Goal: Task Accomplishment & Management: Complete application form

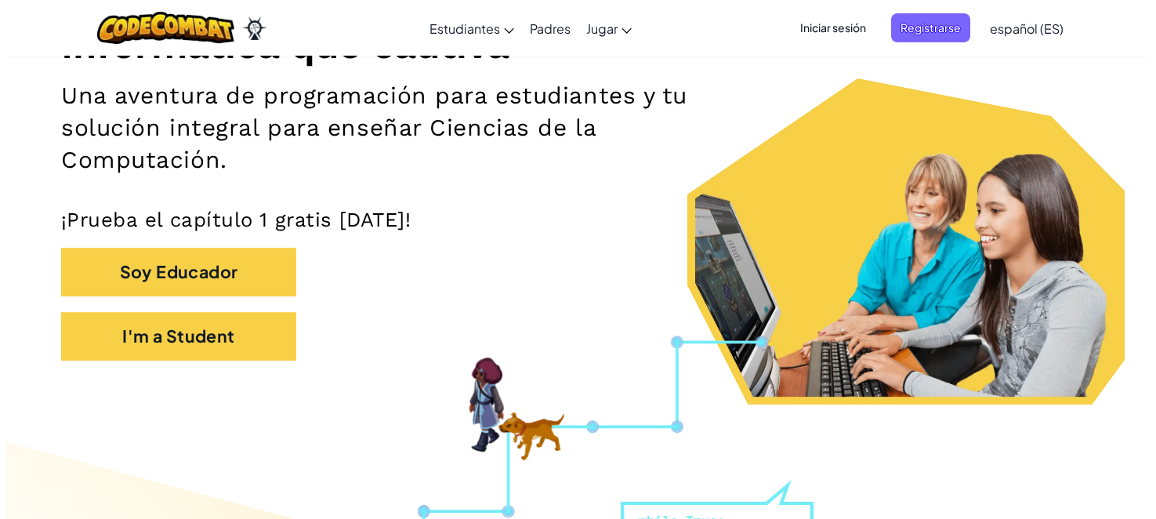
scroll to position [249, 0]
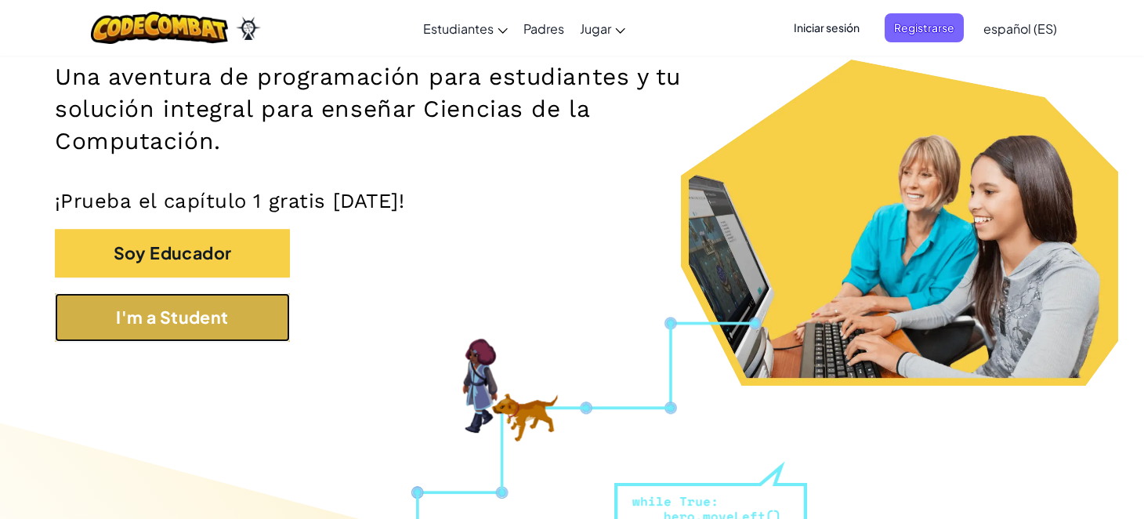
click at [243, 316] on button "I'm a Student" at bounding box center [172, 317] width 235 height 49
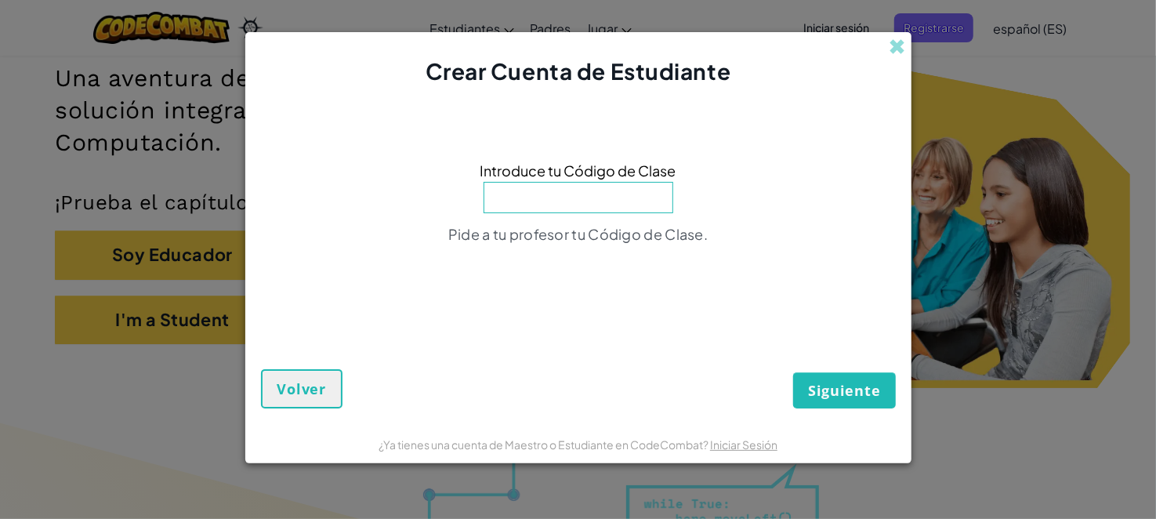
click at [592, 193] on input at bounding box center [578, 197] width 190 height 31
type input "WatchCupSouth"
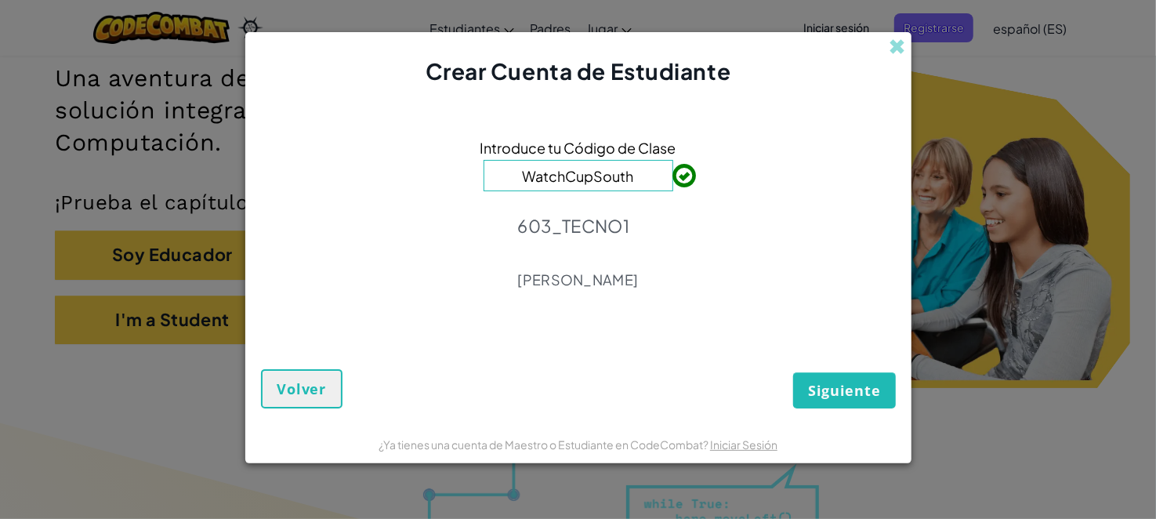
click at [820, 387] on span "Siguiente" at bounding box center [844, 390] width 72 height 19
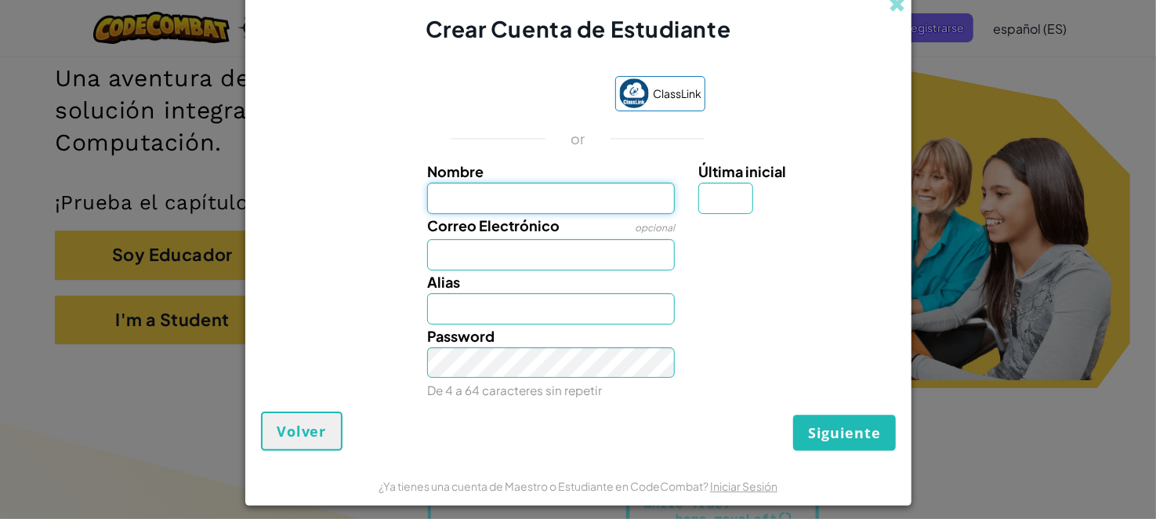
click at [528, 193] on input "Nombre" at bounding box center [551, 198] width 248 height 31
type input "[PERSON_NAME]"
click at [711, 196] on input "Última inicial" at bounding box center [725, 198] width 55 height 31
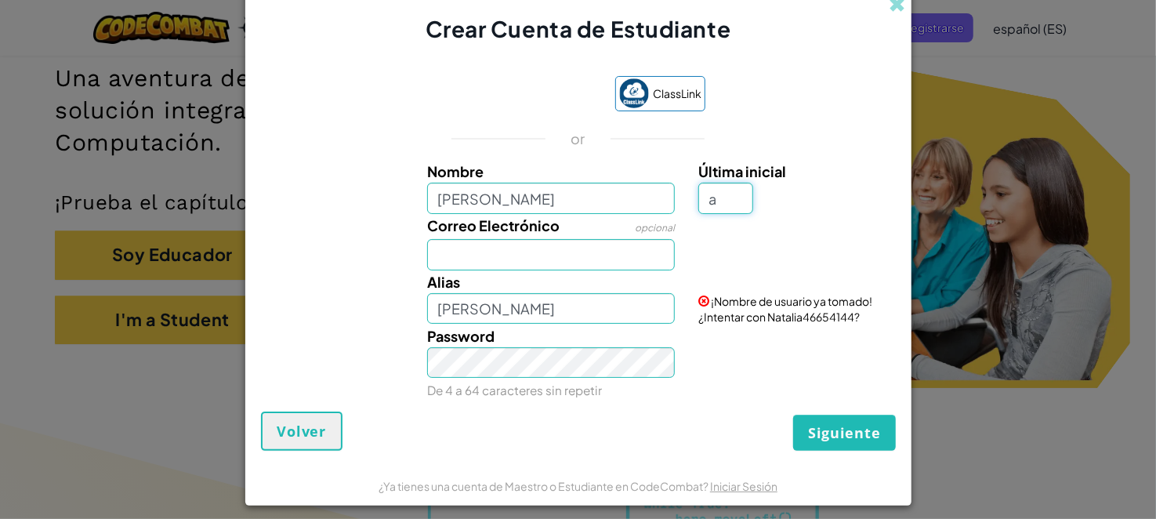
type input "a"
type input "NataliaA"
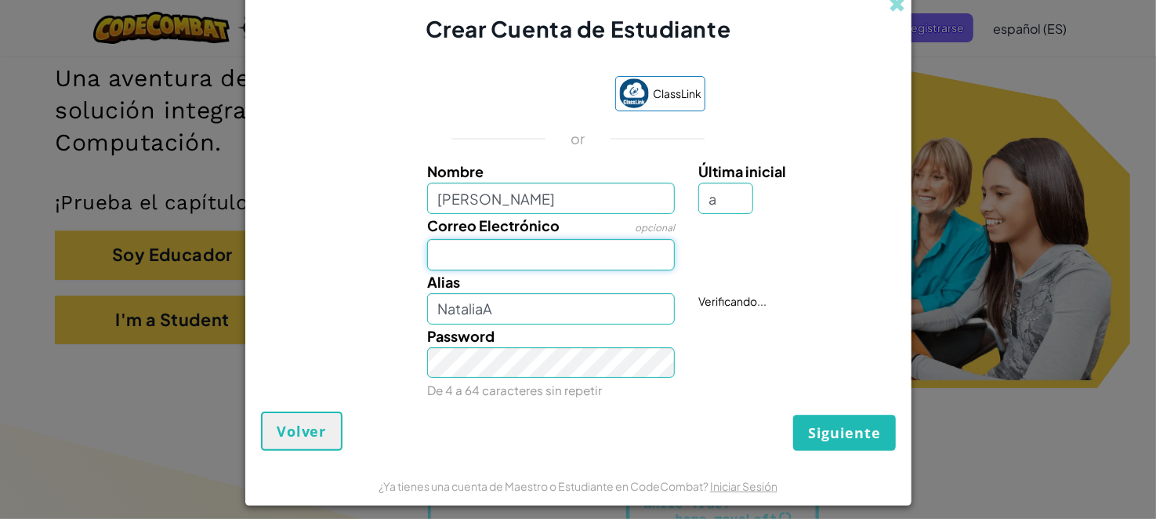
click at [593, 260] on input "Correo Electrónico" at bounding box center [551, 254] width 248 height 31
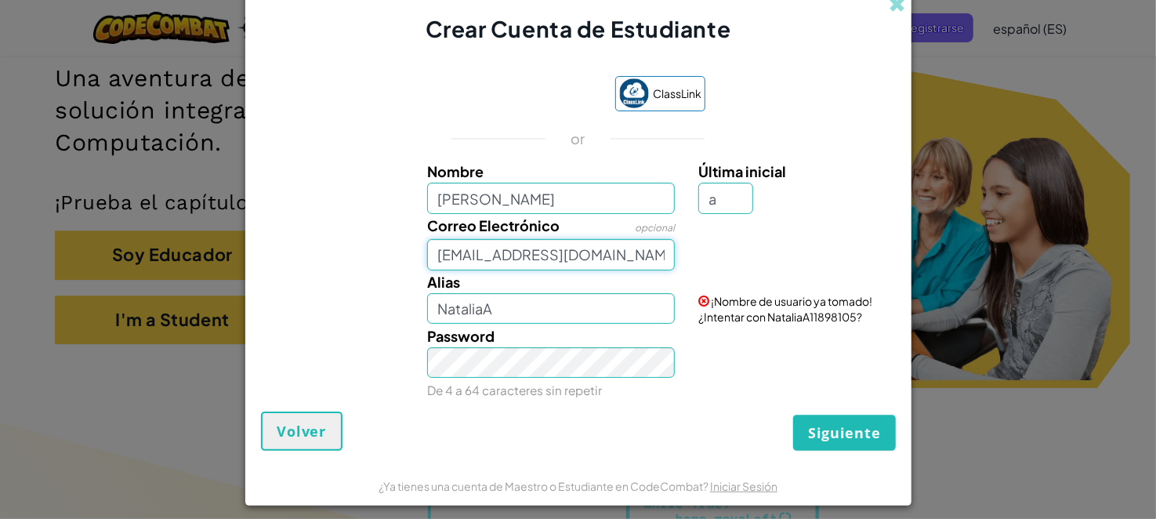
type input "[EMAIL_ADDRESS][DOMAIN_NAME]"
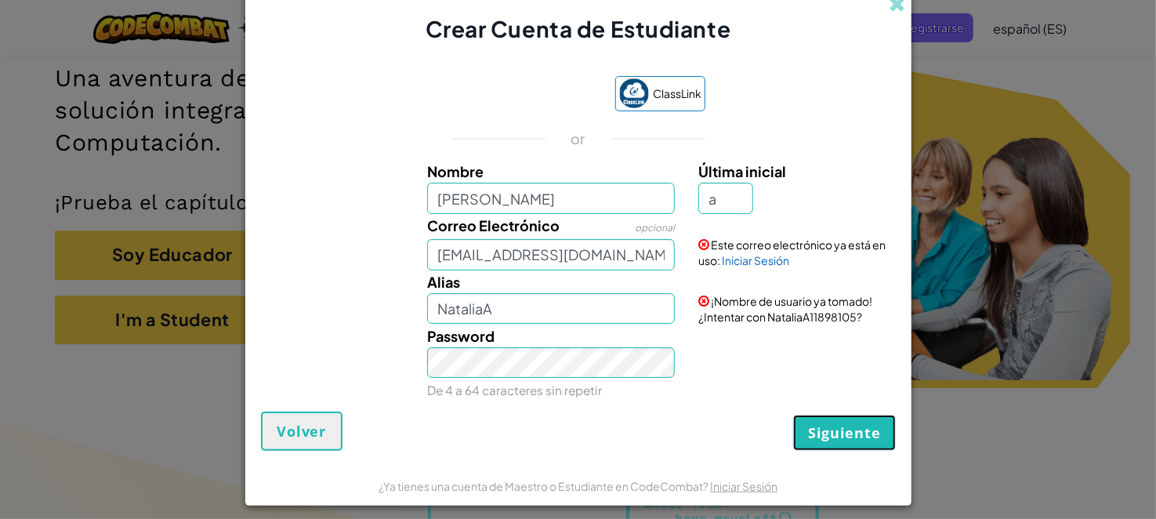
click at [851, 428] on span "Siguiente" at bounding box center [844, 432] width 72 height 19
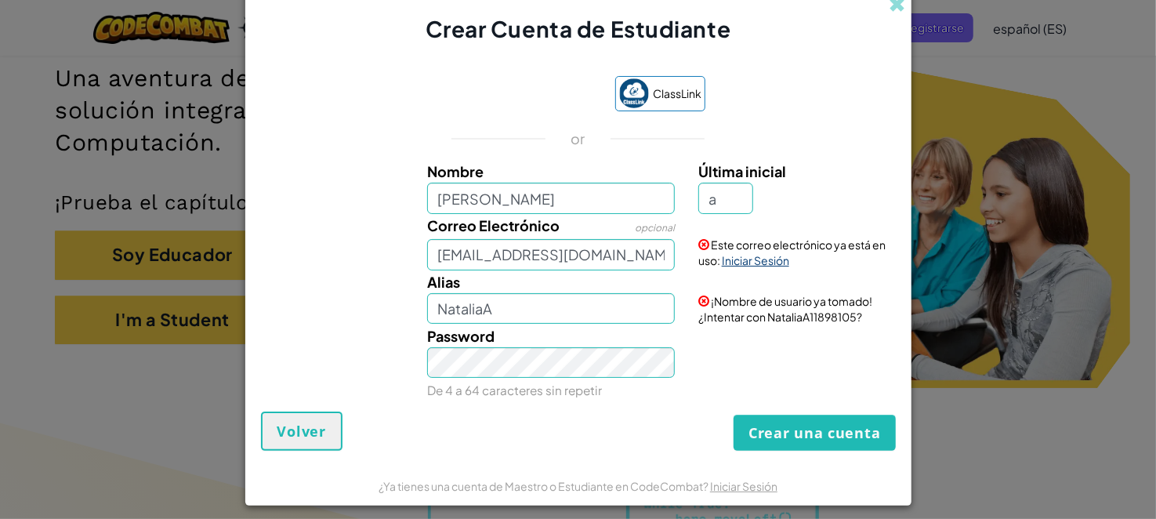
click at [753, 259] on link "Iniciar Sesión" at bounding box center [755, 260] width 67 height 14
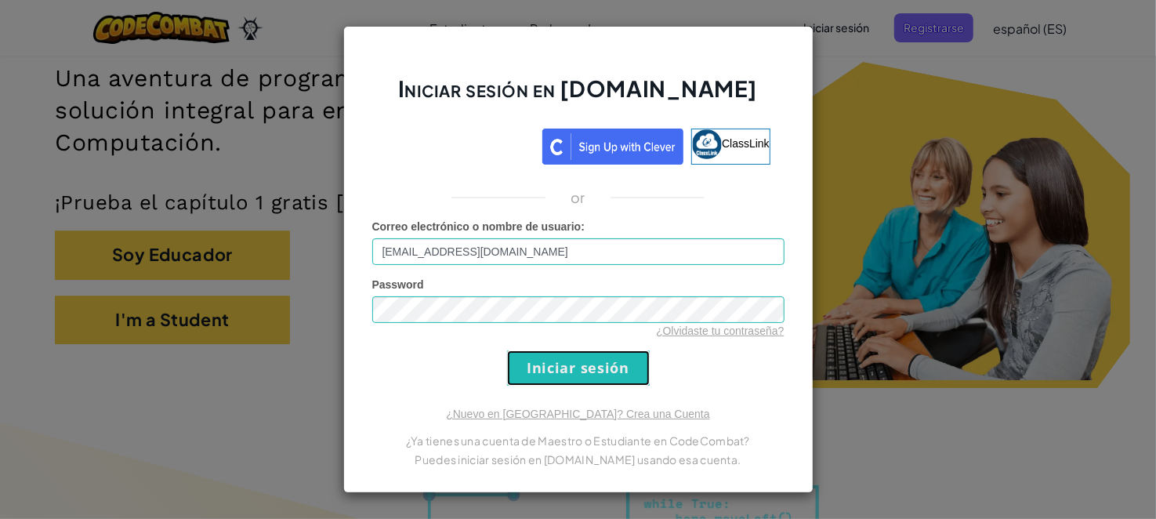
click at [594, 357] on input "Iniciar sesión" at bounding box center [578, 367] width 143 height 35
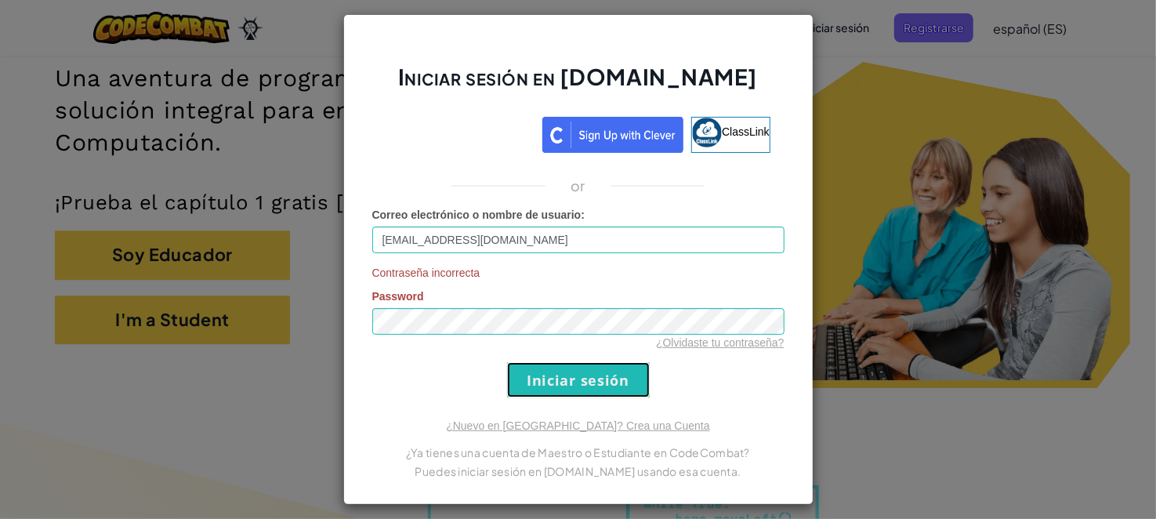
click at [603, 382] on input "Iniciar sesión" at bounding box center [578, 379] width 143 height 35
click at [599, 378] on input "Iniciar sesión" at bounding box center [578, 379] width 143 height 35
click at [606, 378] on input "Iniciar sesión" at bounding box center [578, 379] width 143 height 35
drag, startPoint x: 606, startPoint y: 378, endPoint x: 590, endPoint y: 376, distance: 15.8
drag, startPoint x: 590, startPoint y: 376, endPoint x: 373, endPoint y: 346, distance: 219.1
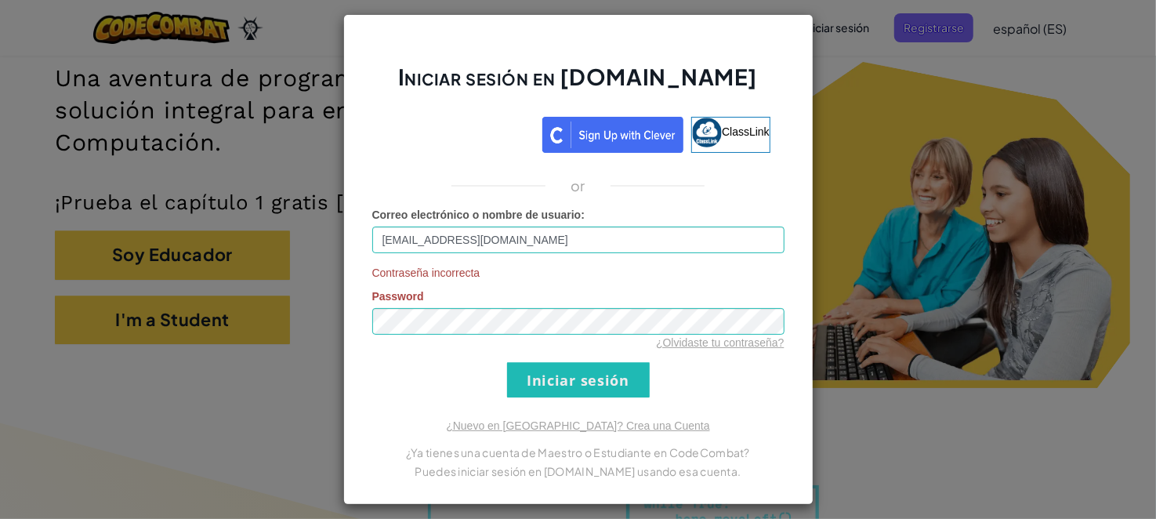
click at [373, 346] on div "¿Olvidaste tu contraseña?" at bounding box center [578, 343] width 412 height 16
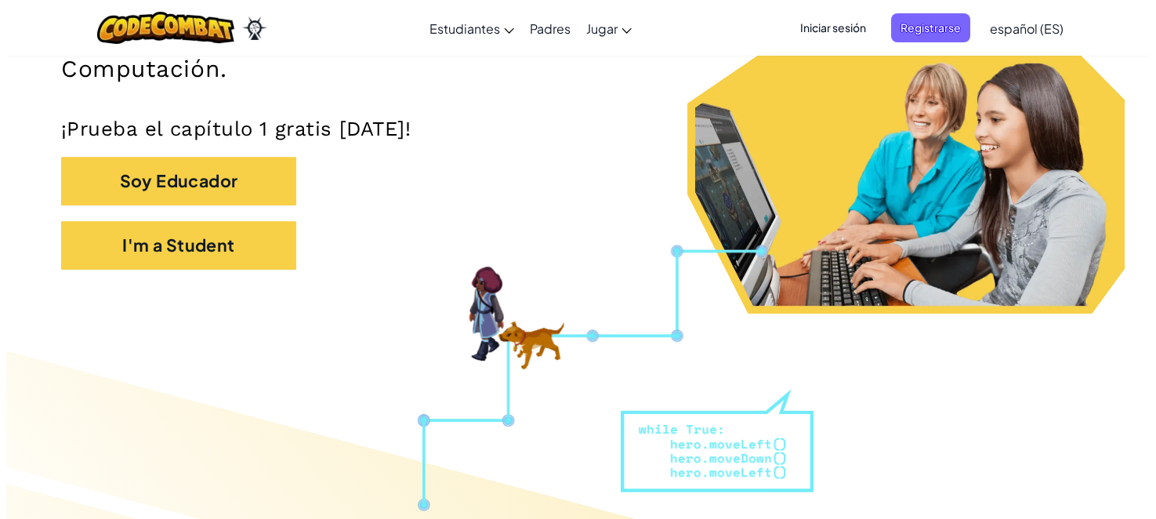
scroll to position [331, 0]
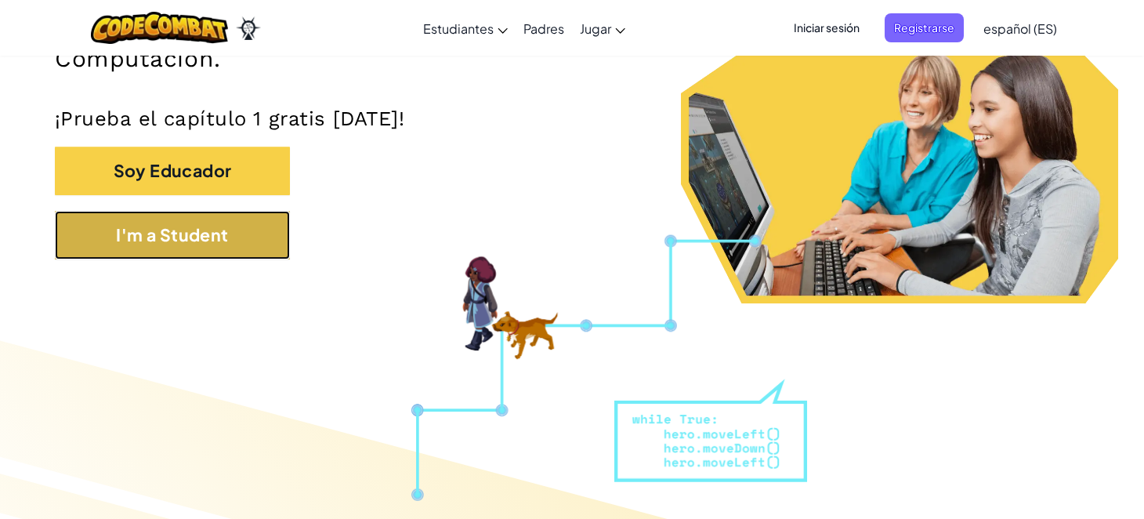
click at [241, 241] on button "I'm a Student" at bounding box center [172, 235] width 235 height 49
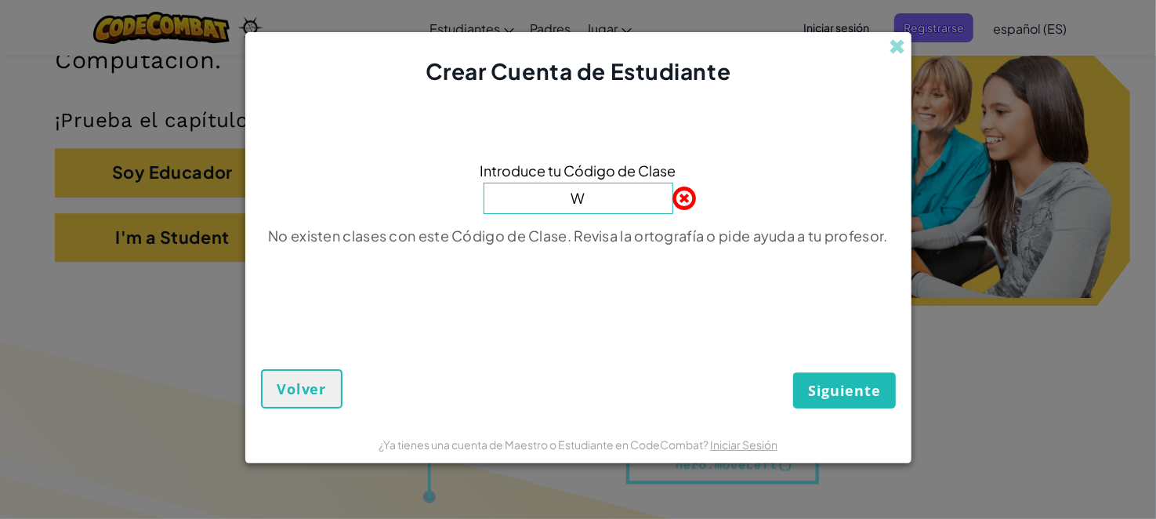
type input "WatchCupSouth"
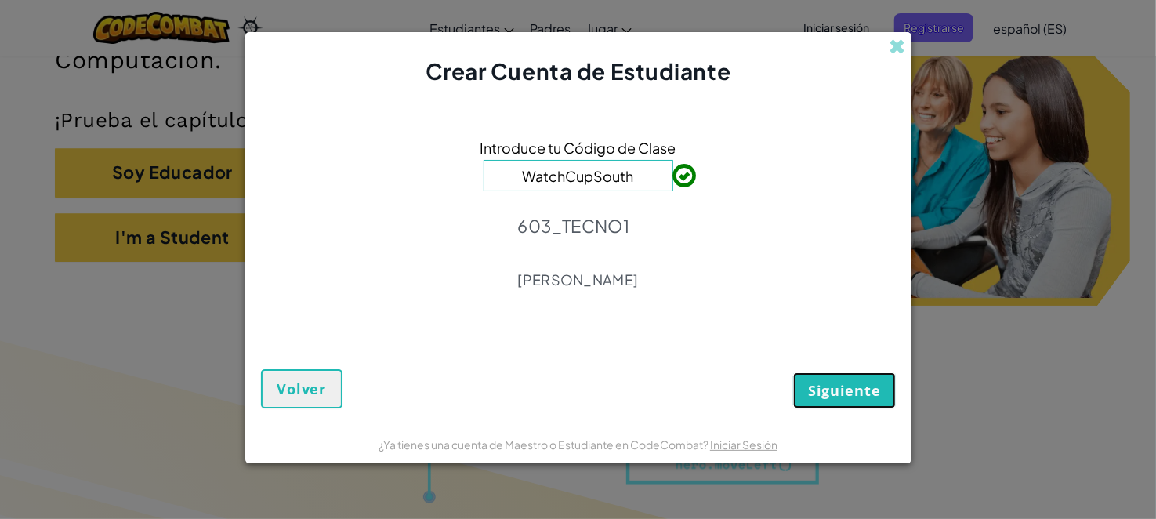
click at [858, 394] on span "Siguiente" at bounding box center [844, 390] width 72 height 19
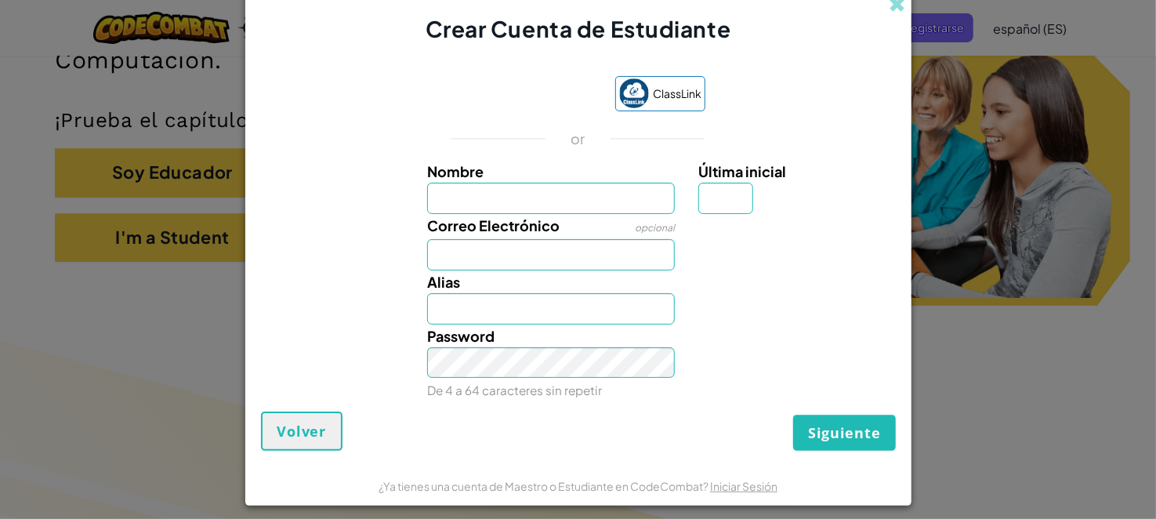
click at [603, 205] on input "Nombre" at bounding box center [551, 198] width 248 height 31
type input "[PERSON_NAME]"
click at [737, 203] on input "Última inicial" at bounding box center [725, 198] width 55 height 31
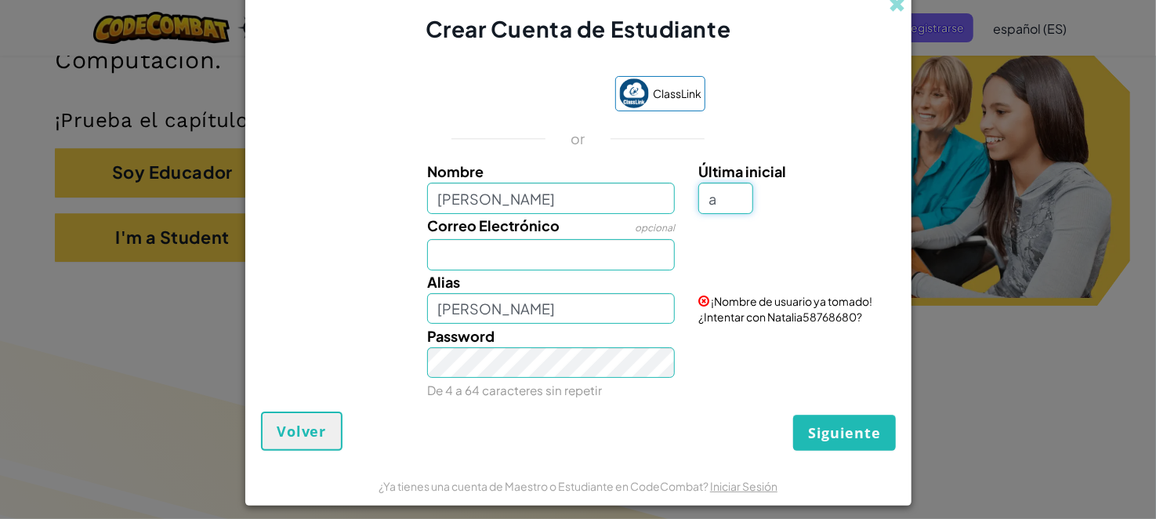
type input "a"
type input "NataliaA"
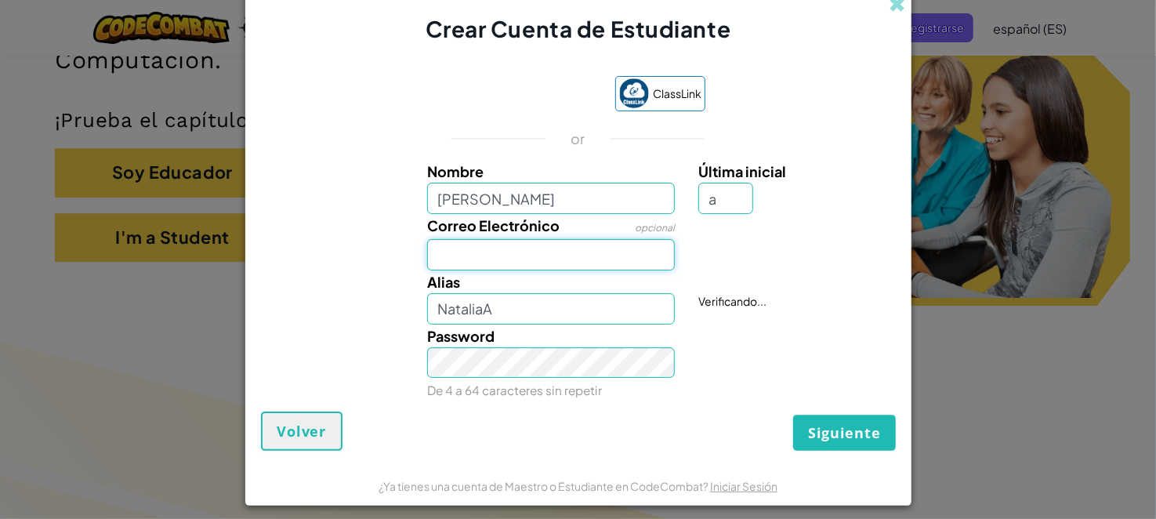
click at [627, 262] on input "Correo Electrónico" at bounding box center [551, 254] width 248 height 31
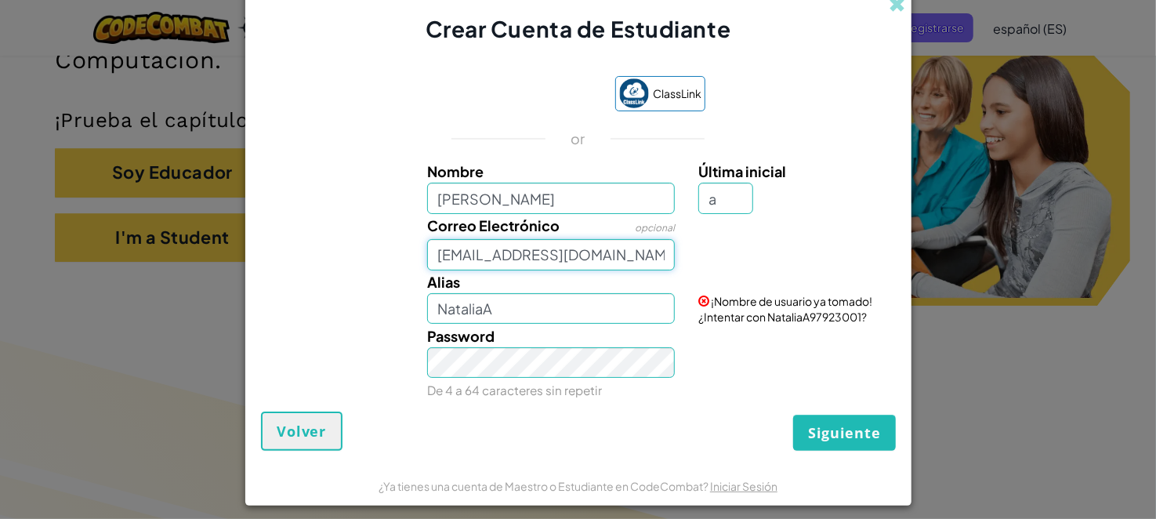
type input "[EMAIL_ADDRESS][DOMAIN_NAME]"
click at [738, 418] on div "Siguiente Volver" at bounding box center [578, 430] width 635 height 39
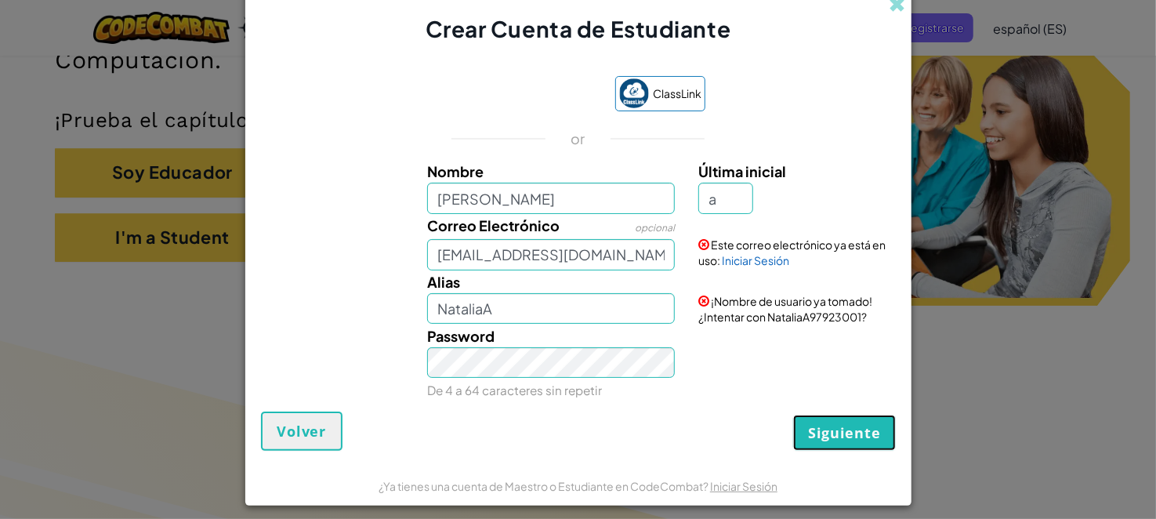
click at [814, 443] on button "Siguiente" at bounding box center [844, 433] width 102 height 36
click at [793, 422] on button "Crear una cuenta" at bounding box center [813, 433] width 161 height 36
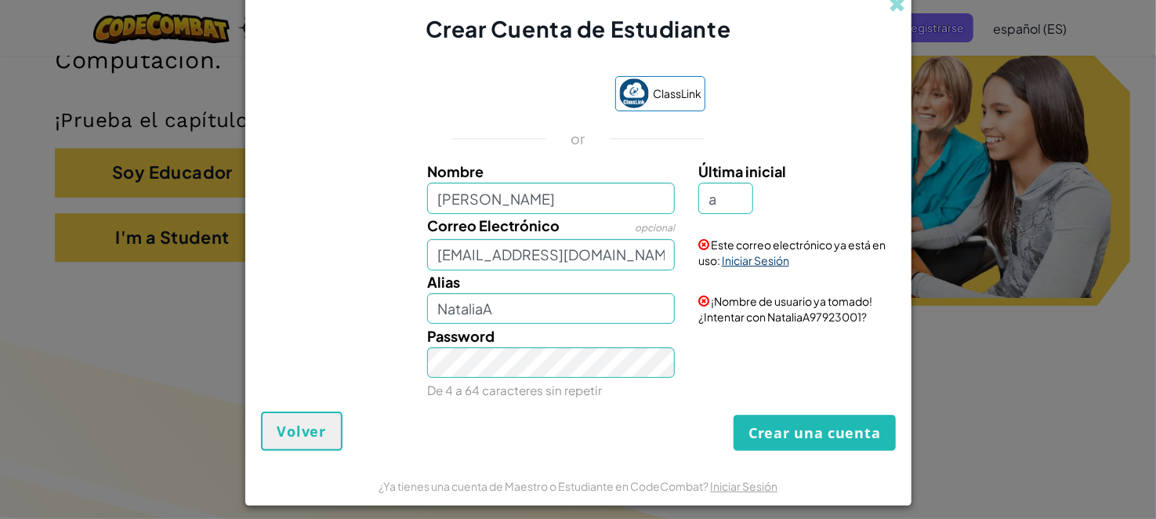
click at [748, 258] on link "Iniciar Sesión" at bounding box center [755, 260] width 67 height 14
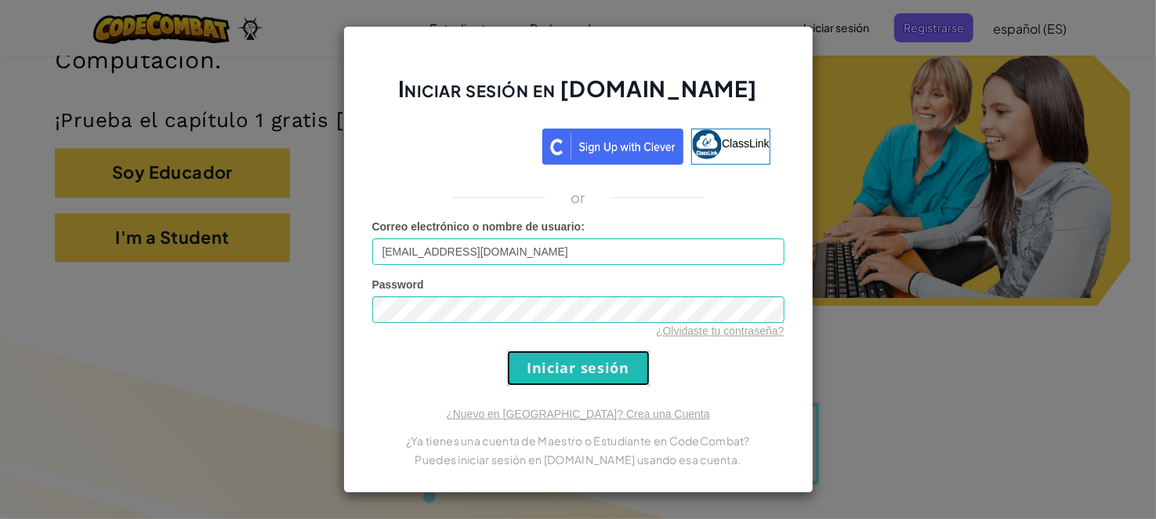
click at [581, 360] on input "Iniciar sesión" at bounding box center [578, 367] width 143 height 35
